Goal: Task Accomplishment & Management: Complete application form

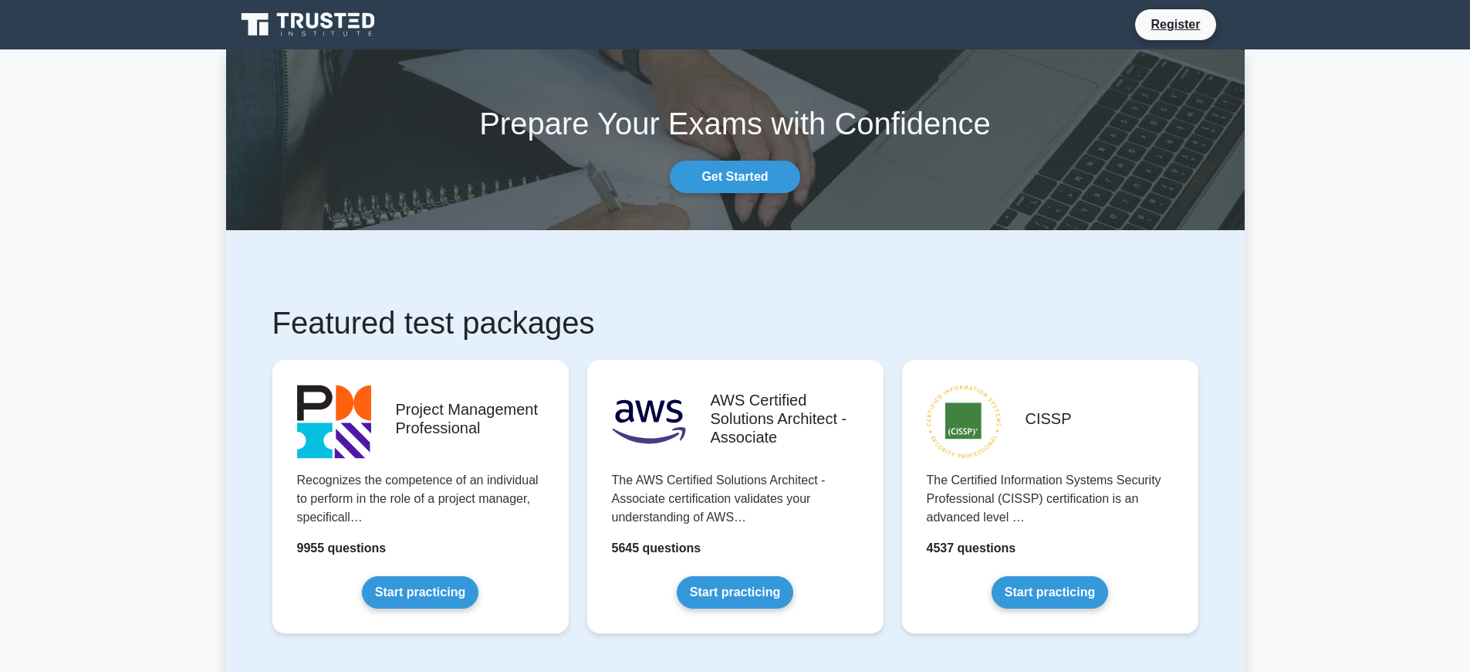
click at [1176, 24] on link "Register" at bounding box center [1176, 24] width 68 height 19
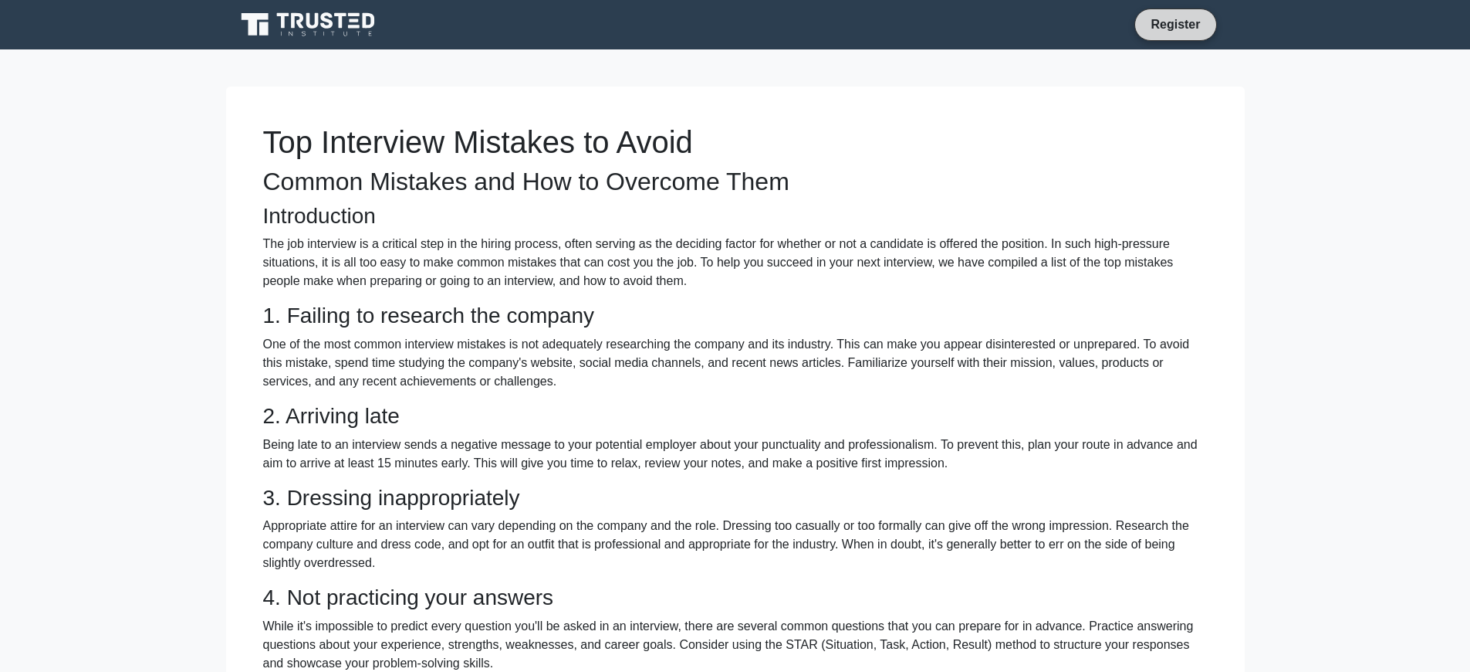
click at [1176, 24] on link "Register" at bounding box center [1176, 24] width 68 height 19
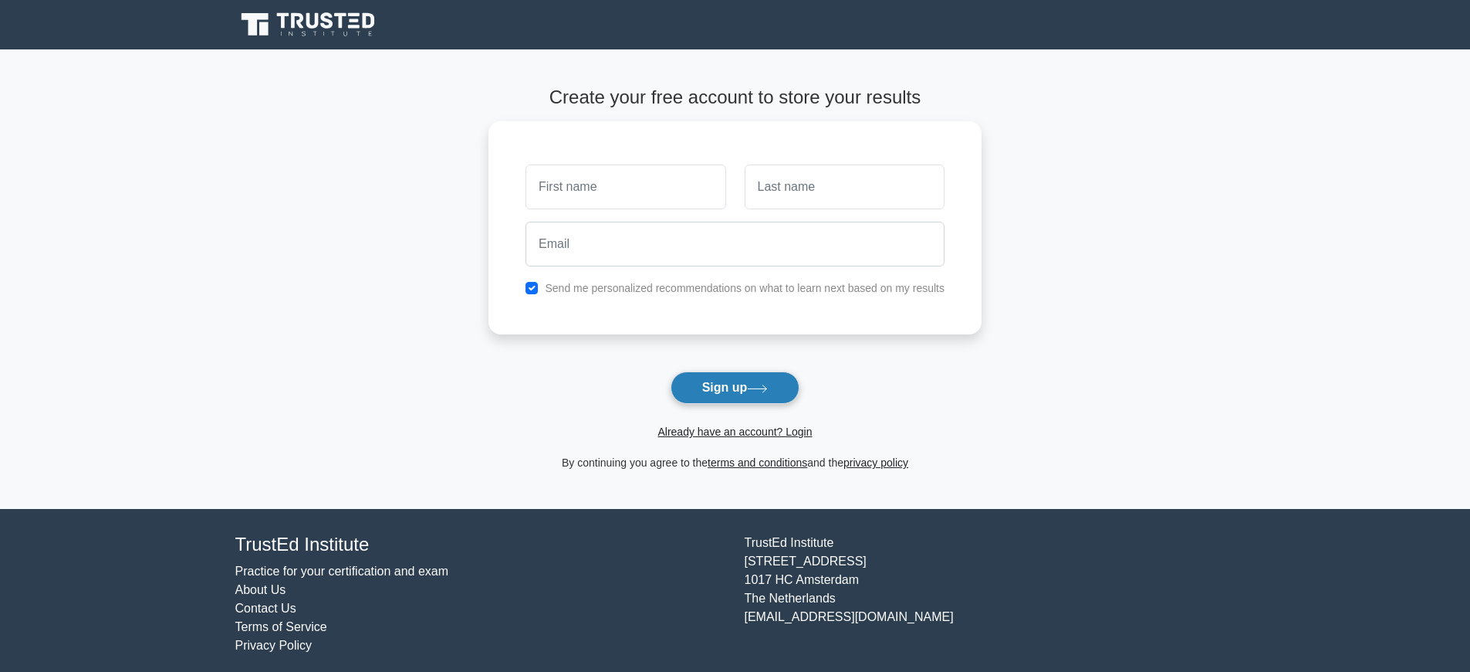
click at [735, 387] on button "Sign up" at bounding box center [736, 387] width 130 height 32
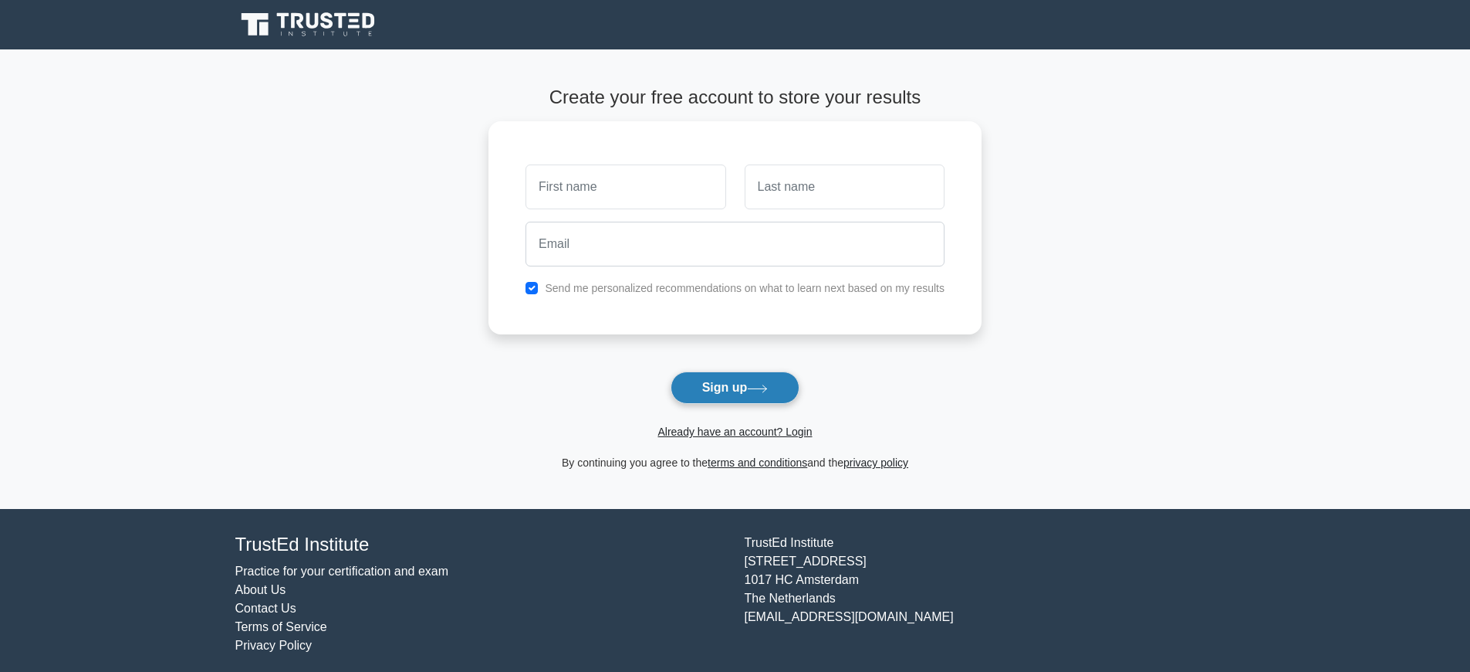
click at [735, 387] on button "Sign up" at bounding box center [736, 387] width 130 height 32
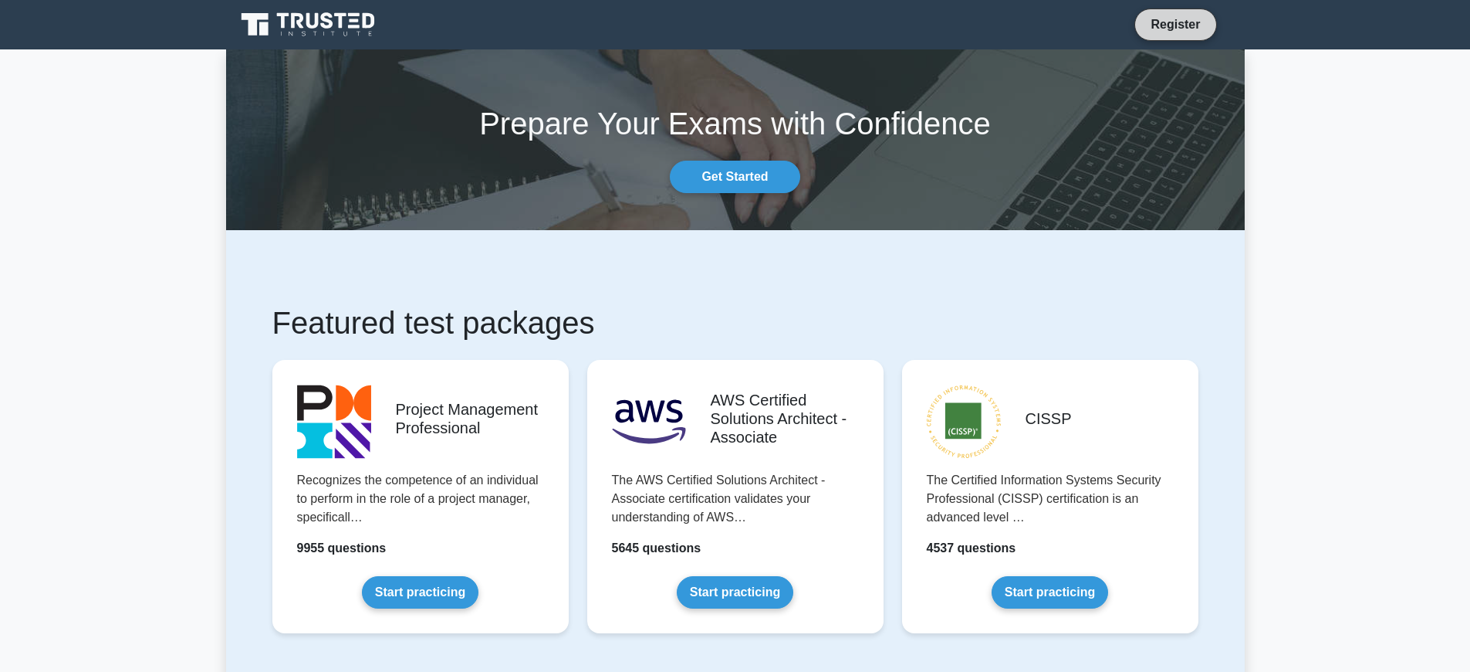
click at [1176, 24] on link "Register" at bounding box center [1176, 24] width 68 height 19
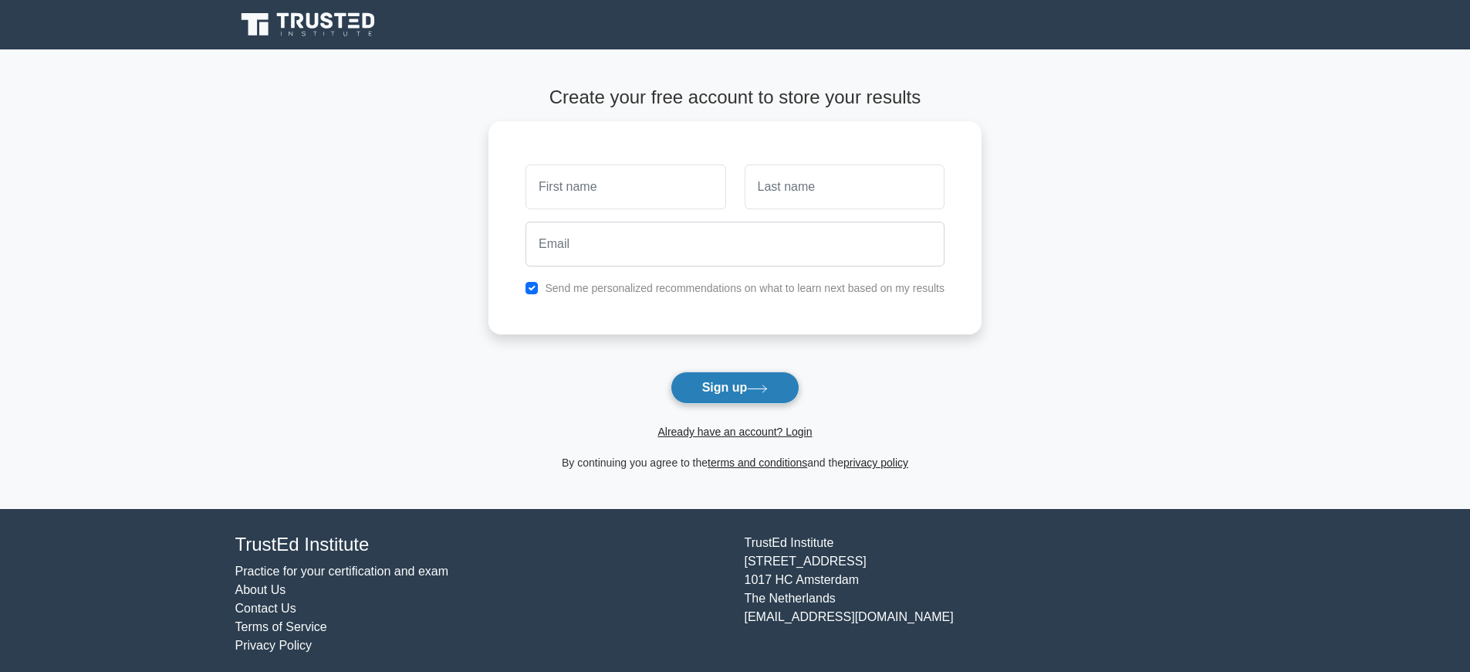
click at [735, 387] on button "Sign up" at bounding box center [736, 387] width 130 height 32
click at [735, 431] on link "Already have an account? Login" at bounding box center [735, 431] width 154 height 12
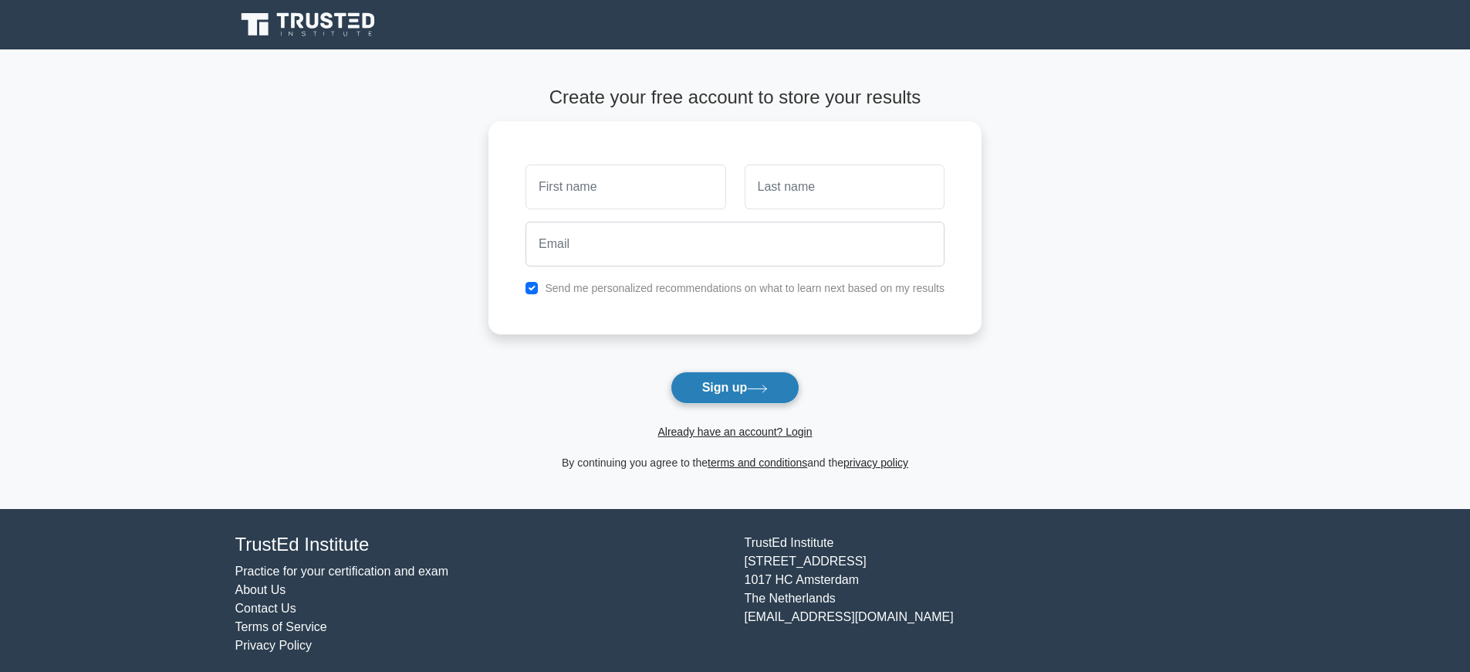
click at [735, 387] on button "Sign up" at bounding box center [736, 387] width 130 height 32
click at [735, 431] on link "Already have an account? Login" at bounding box center [735, 431] width 154 height 12
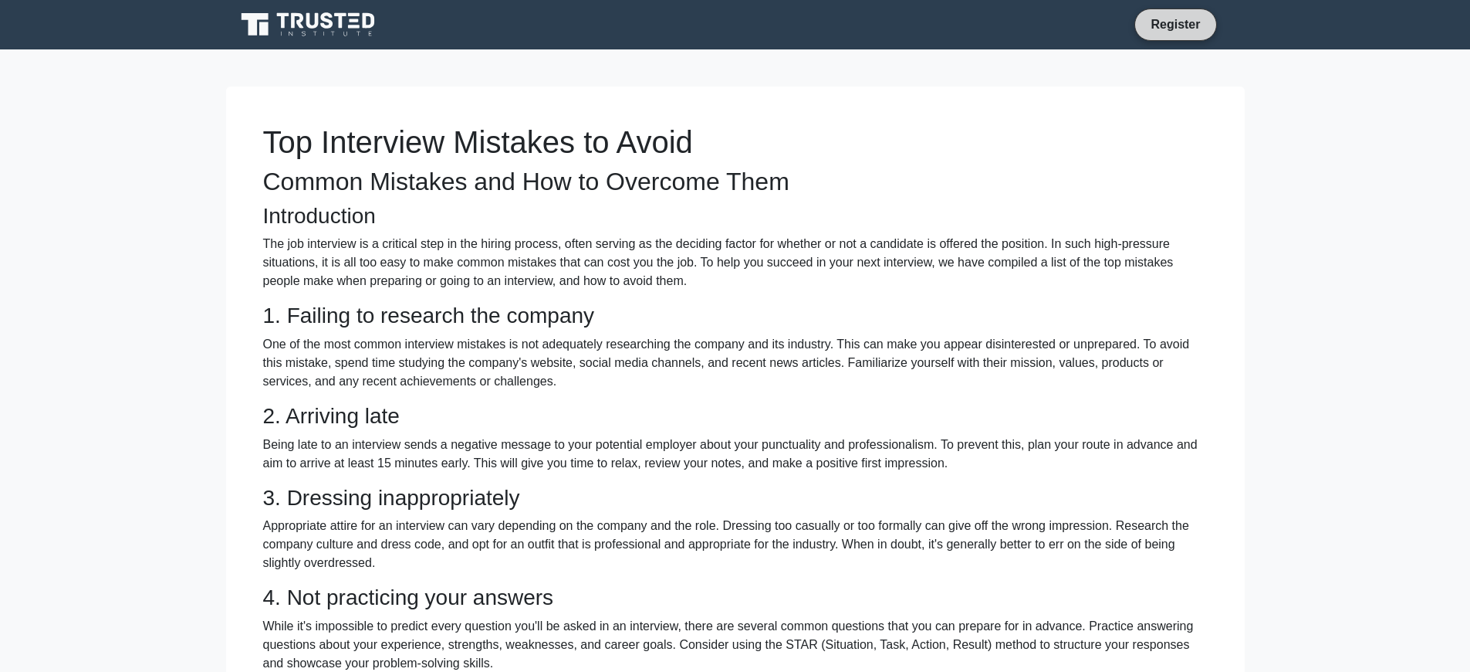
click at [1176, 24] on link "Register" at bounding box center [1176, 24] width 68 height 19
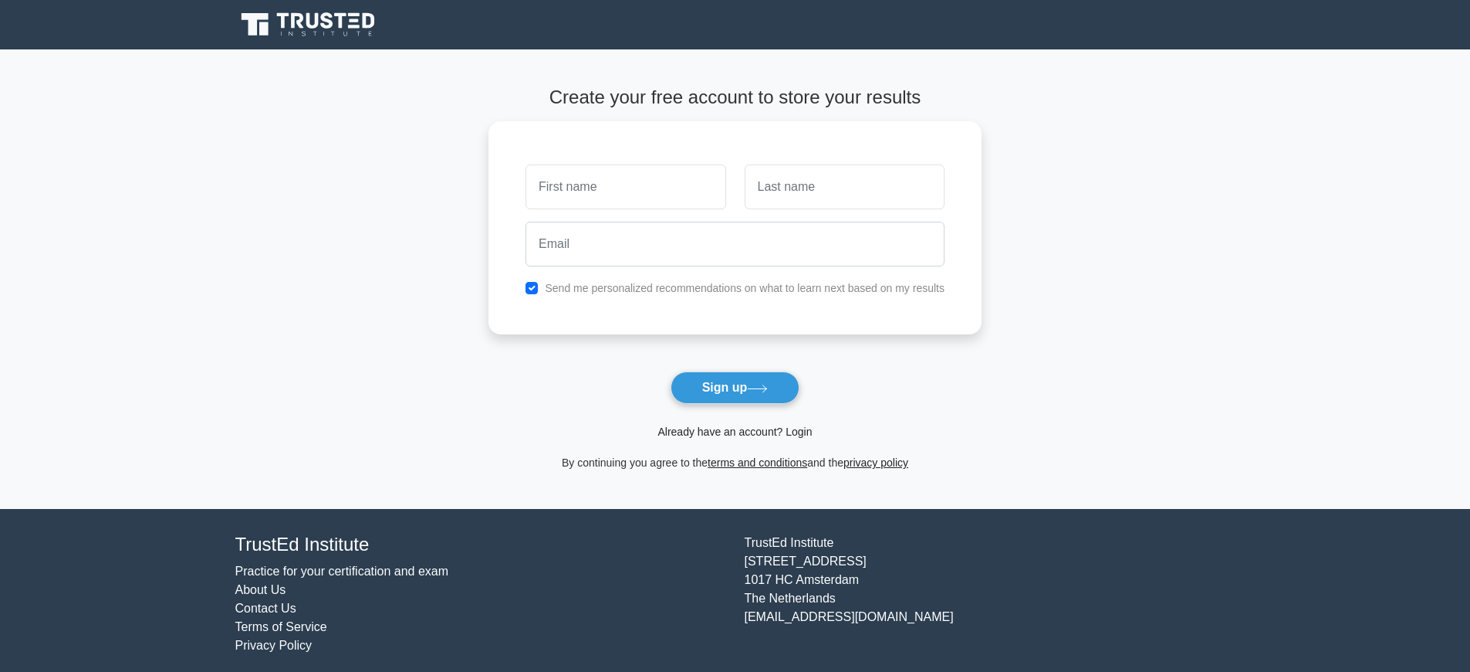
click at [735, 387] on button "Sign up" at bounding box center [736, 387] width 130 height 32
click at [735, 431] on link "Already have an account? Login" at bounding box center [735, 431] width 154 height 12
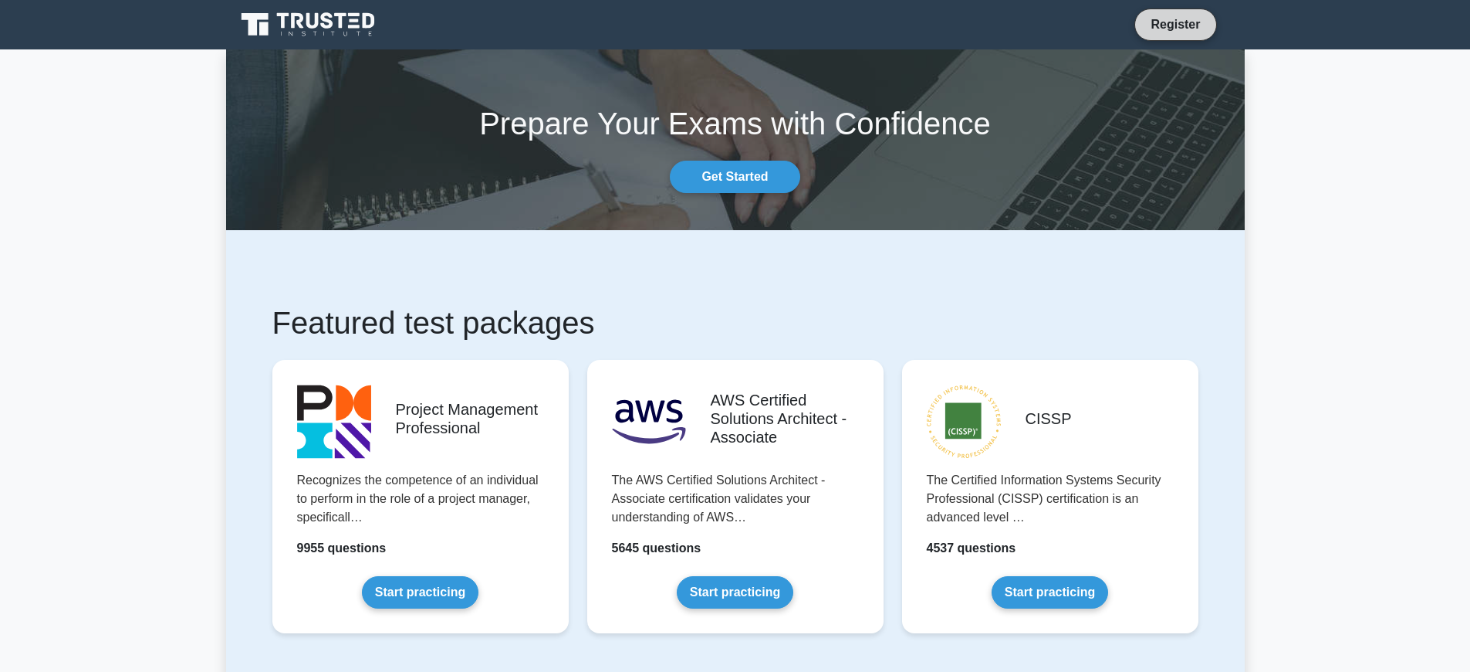
click at [1176, 24] on link "Register" at bounding box center [1176, 24] width 68 height 19
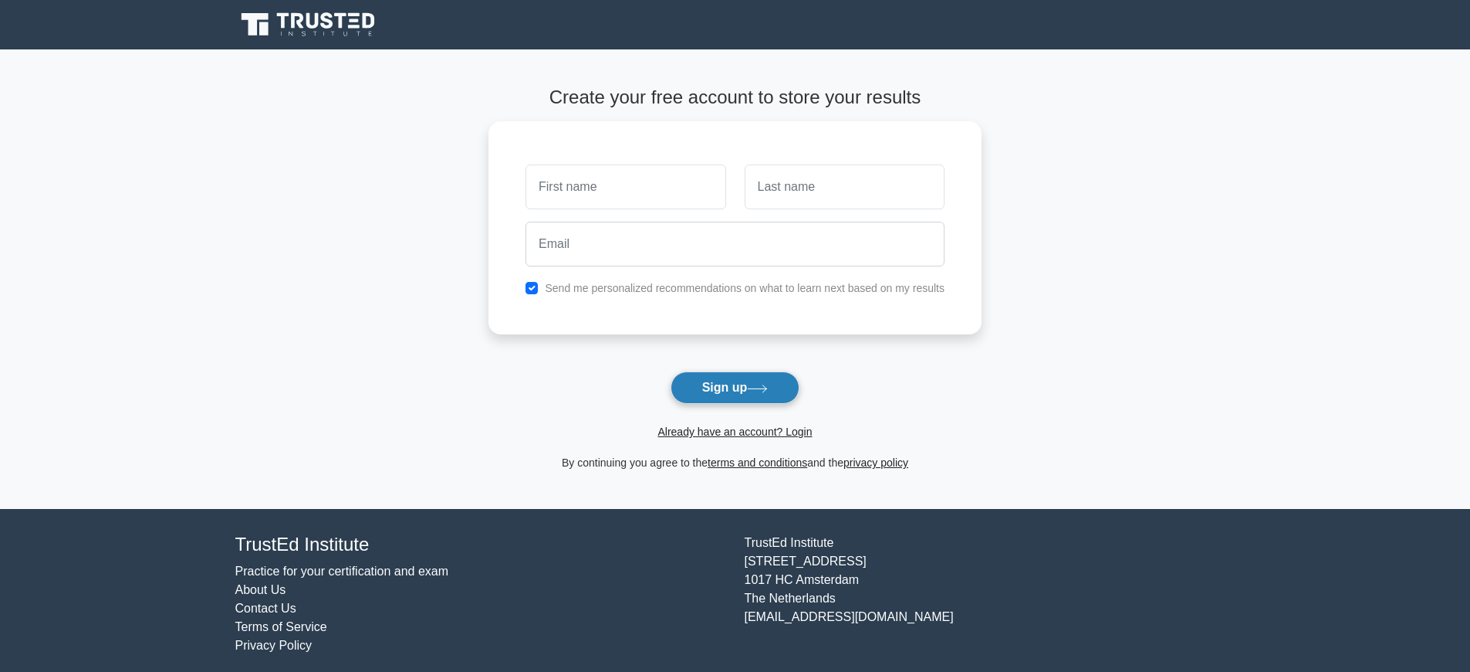
click at [735, 387] on button "Sign up" at bounding box center [736, 387] width 130 height 32
click at [735, 431] on link "Already have an account? Login" at bounding box center [735, 431] width 154 height 12
click at [735, 387] on button "Sign up" at bounding box center [736, 387] width 130 height 32
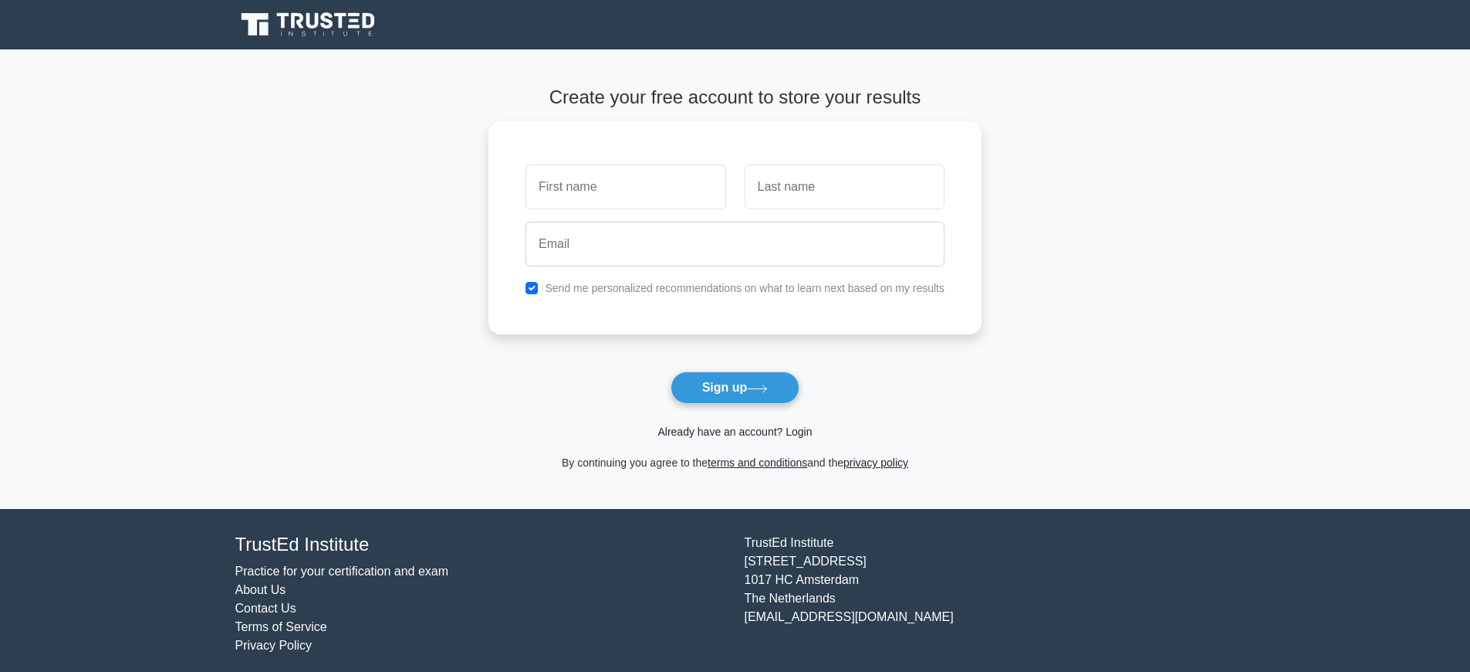
click at [735, 431] on link "Already have an account? Login" at bounding box center [735, 431] width 154 height 12
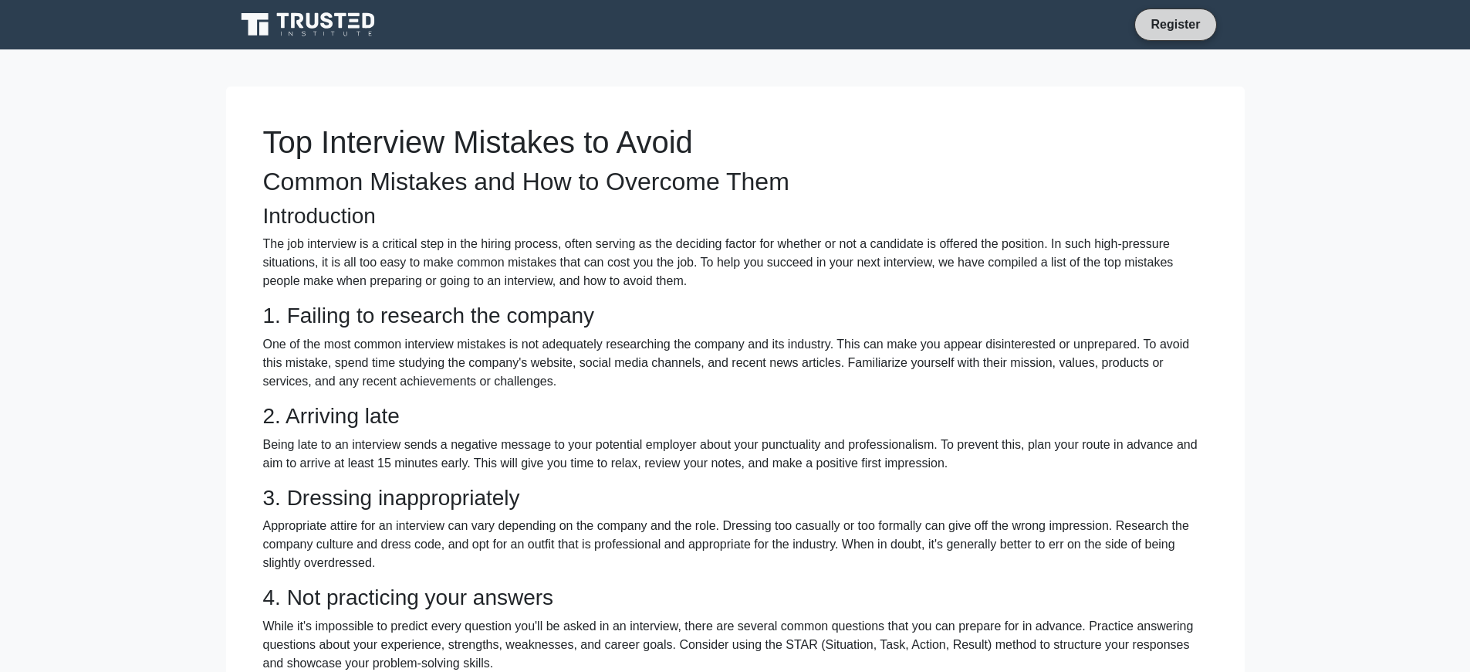
click at [1176, 24] on link "Register" at bounding box center [1176, 24] width 68 height 19
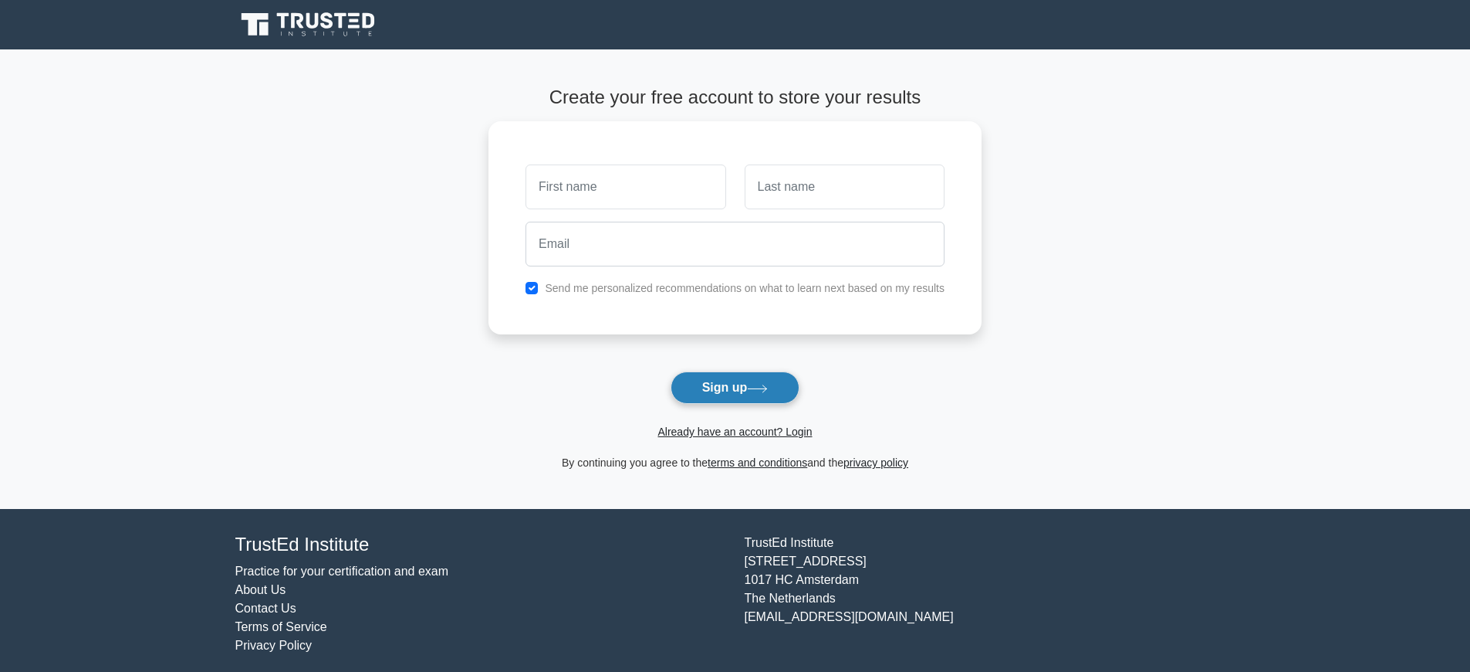
click at [735, 387] on button "Sign up" at bounding box center [736, 387] width 130 height 32
click at [735, 431] on link "Already have an account? Login" at bounding box center [735, 431] width 154 height 12
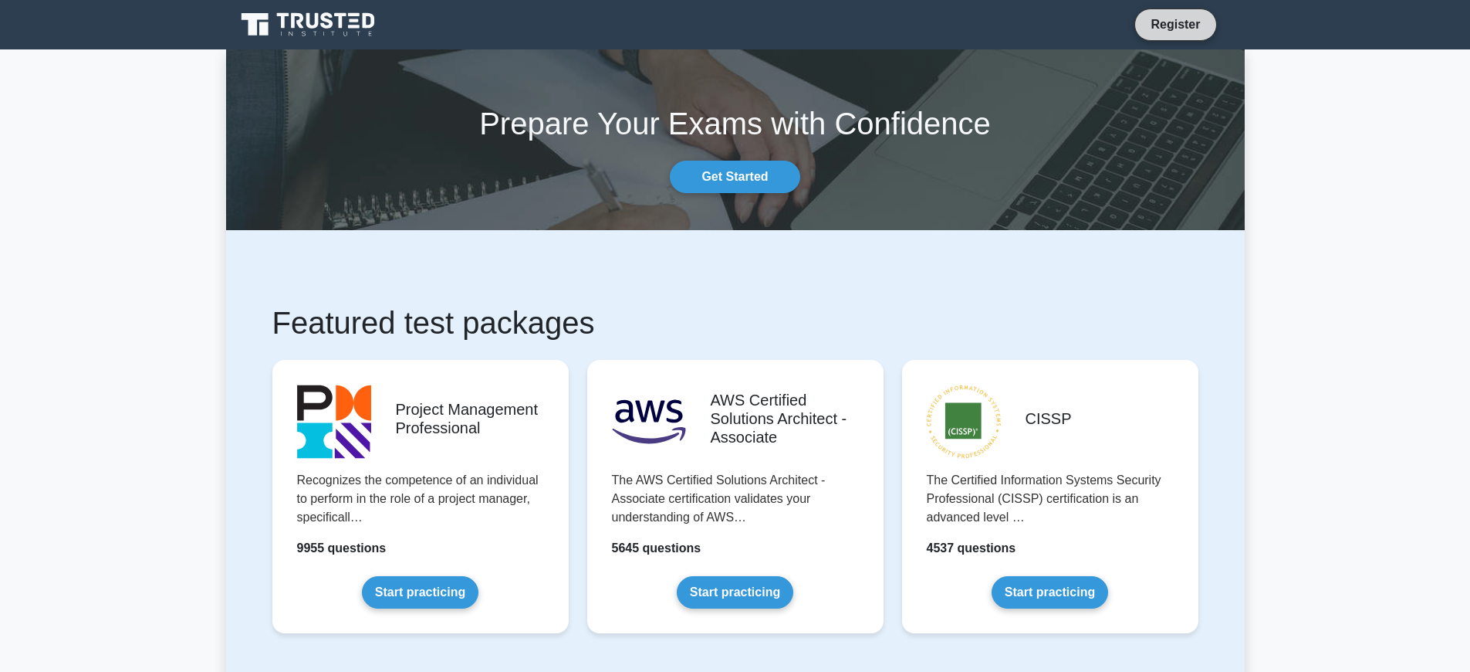
click at [1176, 24] on link "Register" at bounding box center [1176, 24] width 68 height 19
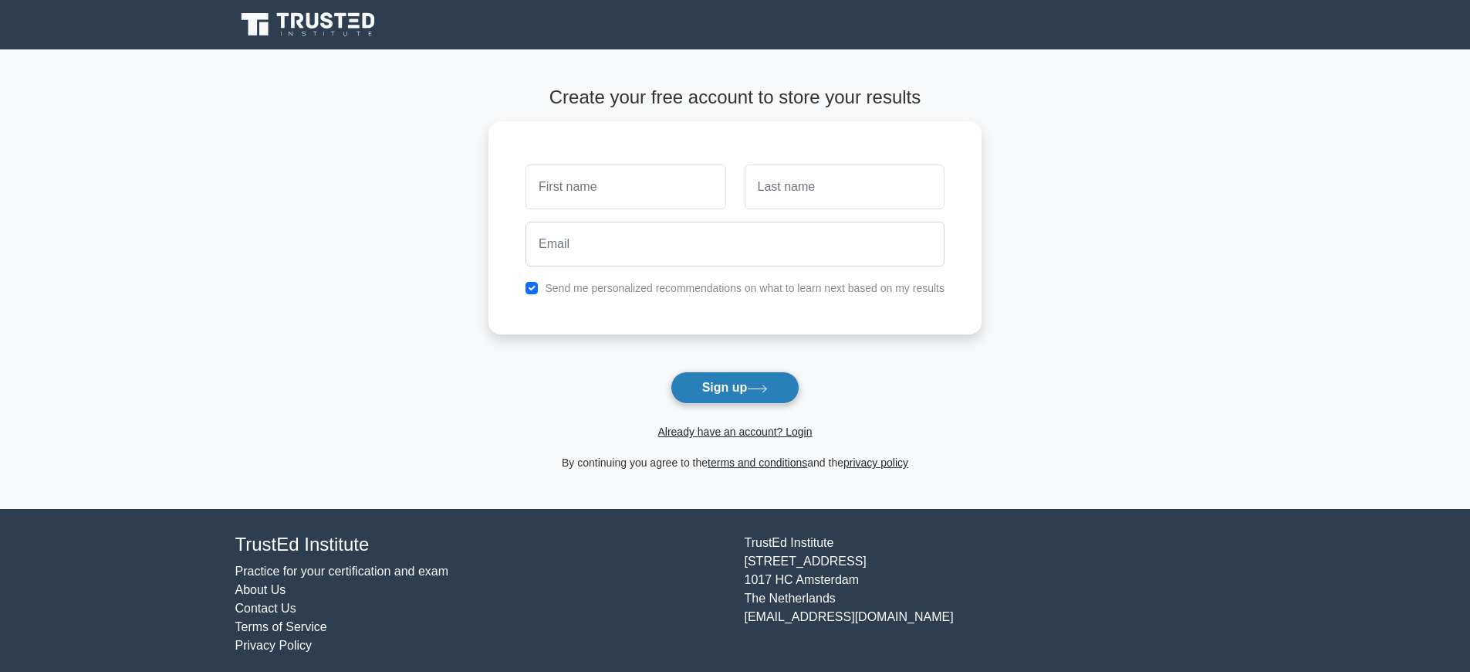
click at [735, 387] on button "Sign up" at bounding box center [736, 387] width 130 height 32
click at [735, 431] on link "Already have an account? Login" at bounding box center [735, 431] width 154 height 12
click at [735, 387] on button "Sign up" at bounding box center [736, 387] width 130 height 32
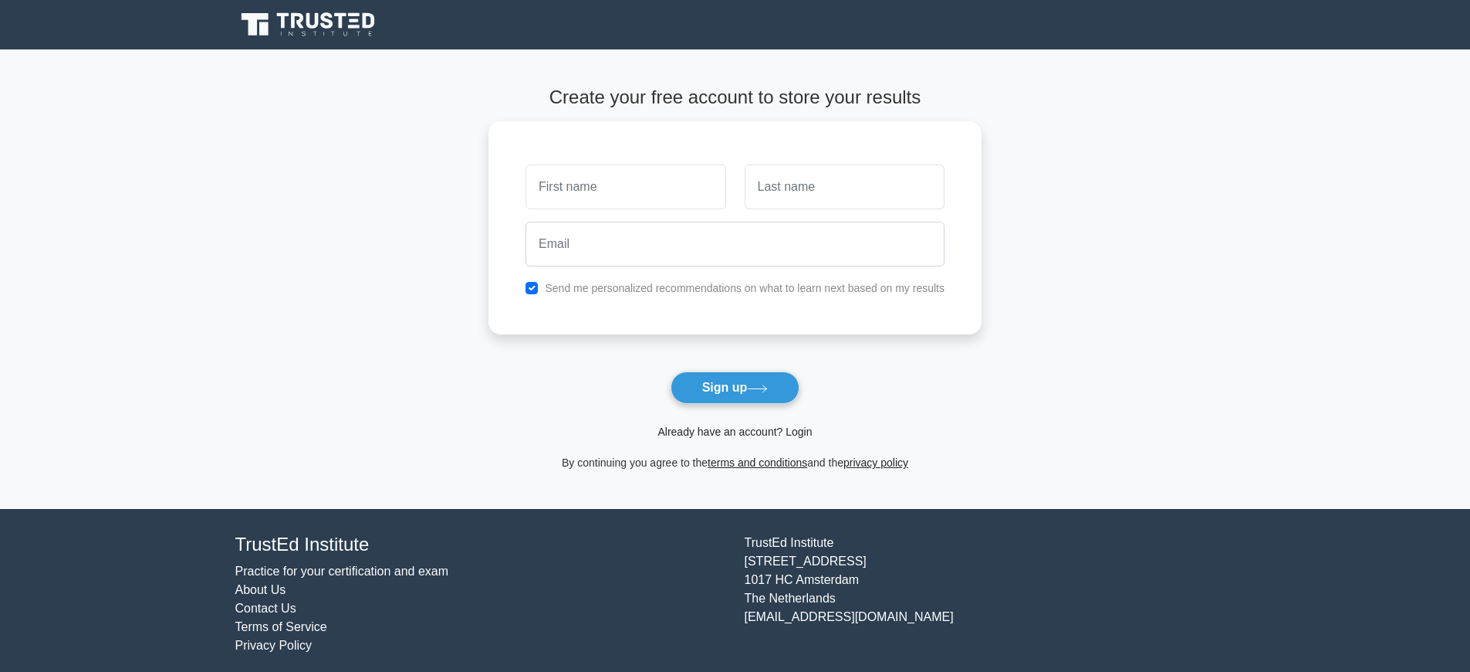
click at [735, 431] on link "Already have an account? Login" at bounding box center [735, 431] width 154 height 12
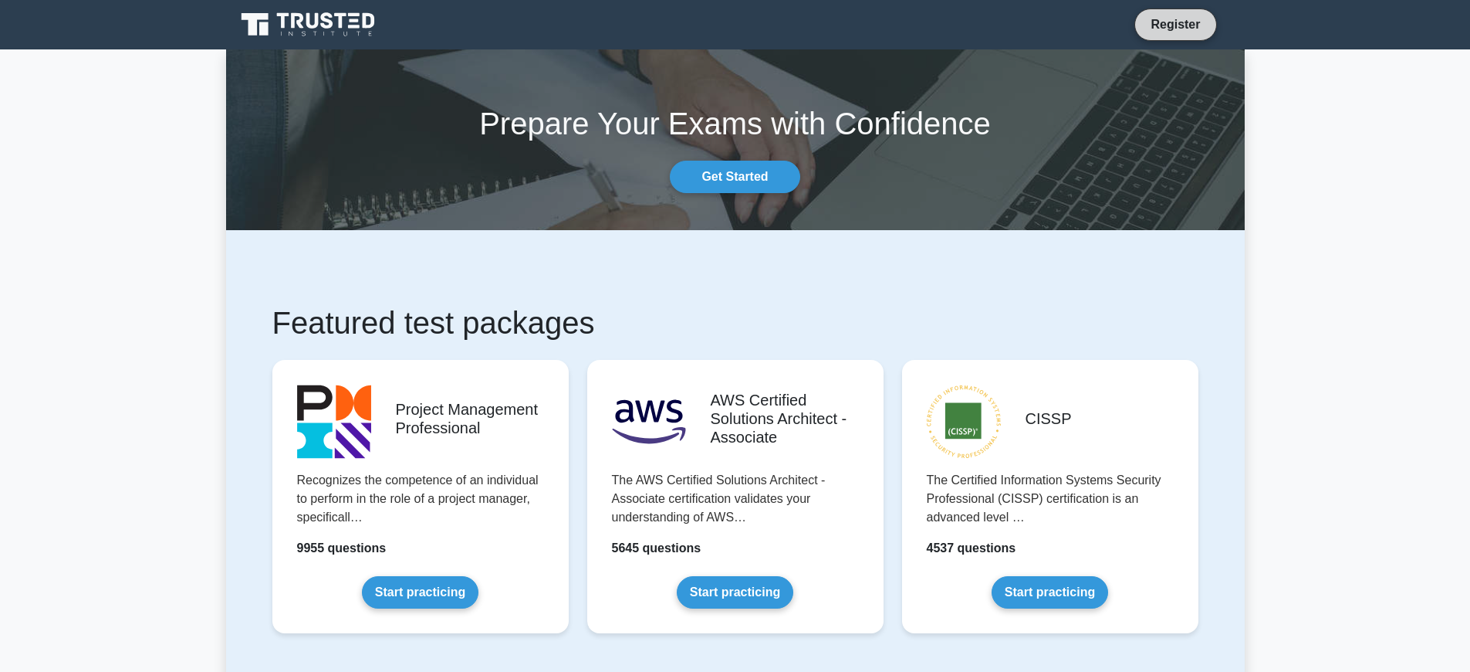
click at [1176, 24] on link "Register" at bounding box center [1176, 24] width 68 height 19
click at [735, 177] on link "Get Started" at bounding box center [735, 177] width 130 height 32
